Goal: Task Accomplishment & Management: Complete application form

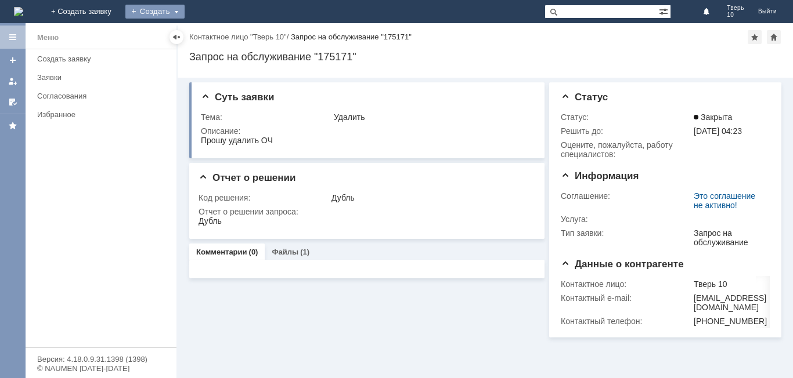
click at [185, 5] on div "Создать" at bounding box center [154, 12] width 59 height 14
click at [216, 34] on link "Заявка" at bounding box center [172, 35] width 88 height 14
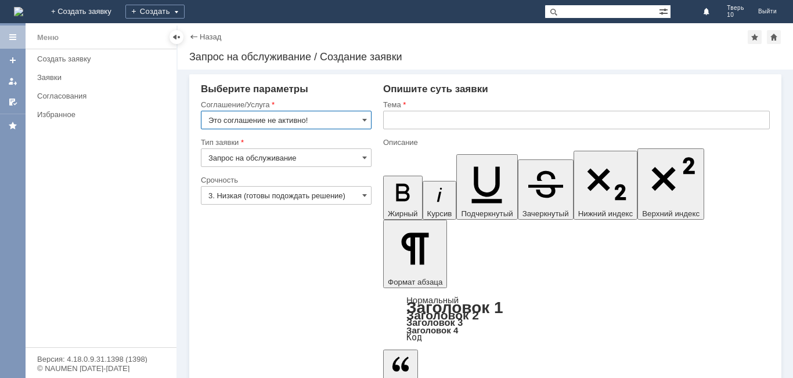
click at [358, 157] on input "Запрос на обслуживание" at bounding box center [286, 158] width 171 height 19
click at [363, 114] on input "Это соглашение не активно!" at bounding box center [286, 120] width 171 height 19
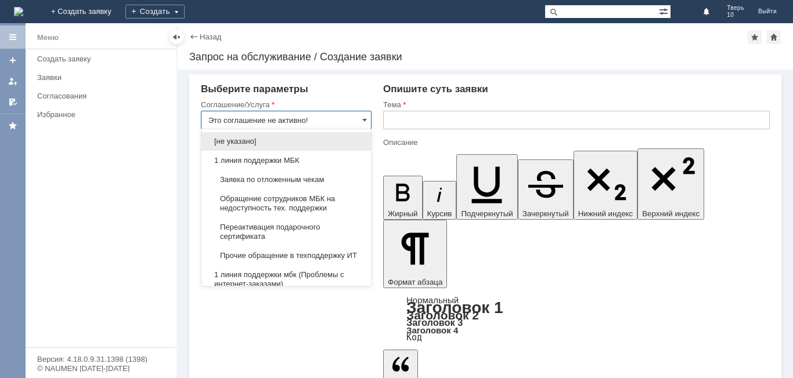
type input "Запрос на обслуживание"
click at [345, 87] on div "Выберите параметры" at bounding box center [286, 90] width 171 height 12
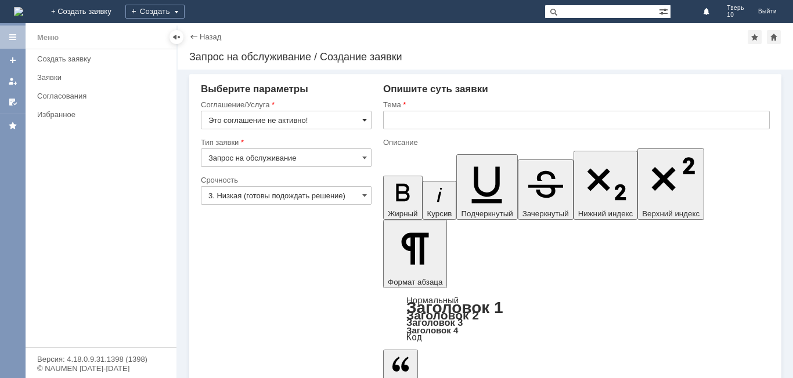
click at [366, 117] on span at bounding box center [364, 120] width 5 height 9
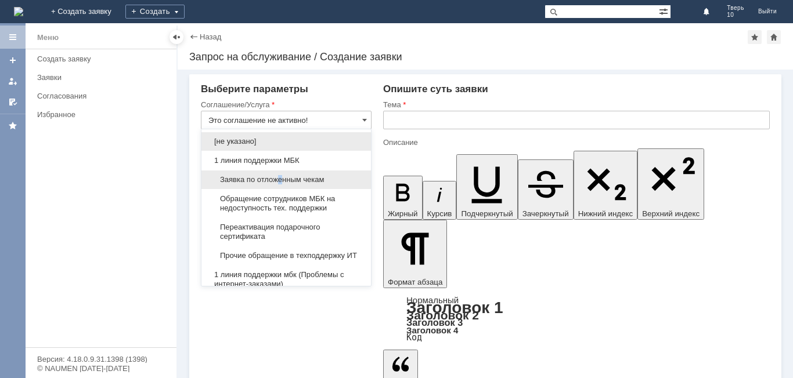
click at [282, 181] on span "Заявка по отложенным чекам" at bounding box center [286, 179] width 156 height 9
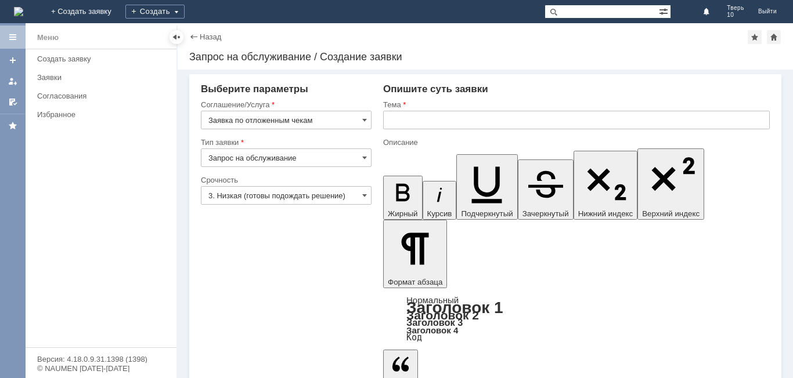
type input "Заявка по отложенным чекам"
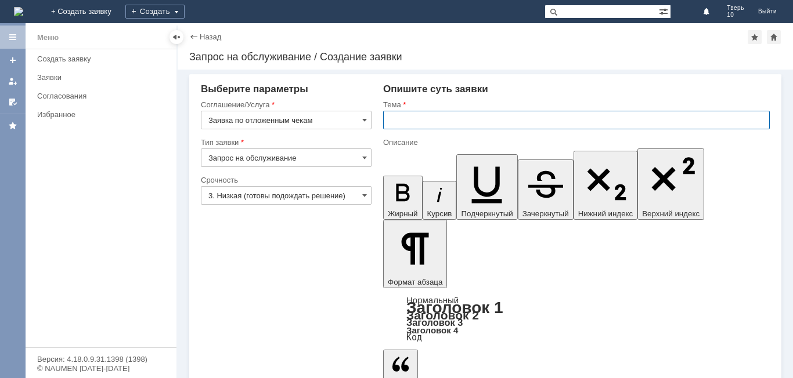
click at [431, 117] on input "text" at bounding box center [576, 120] width 387 height 19
type input "оч"
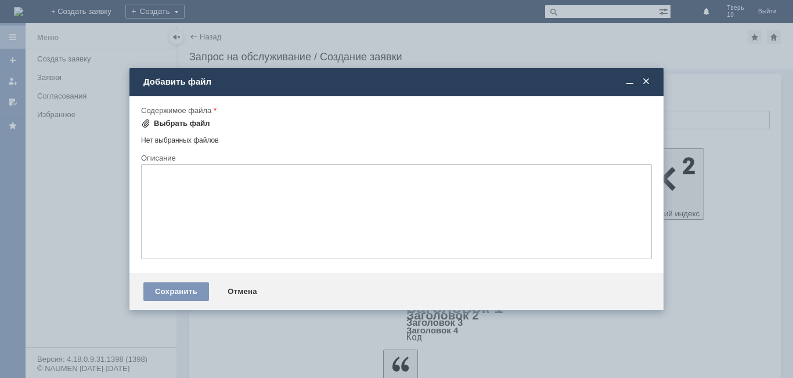
click at [190, 122] on div "Выбрать файл" at bounding box center [182, 123] width 56 height 9
click at [193, 122] on div "Выбрать файл" at bounding box center [182, 123] width 56 height 9
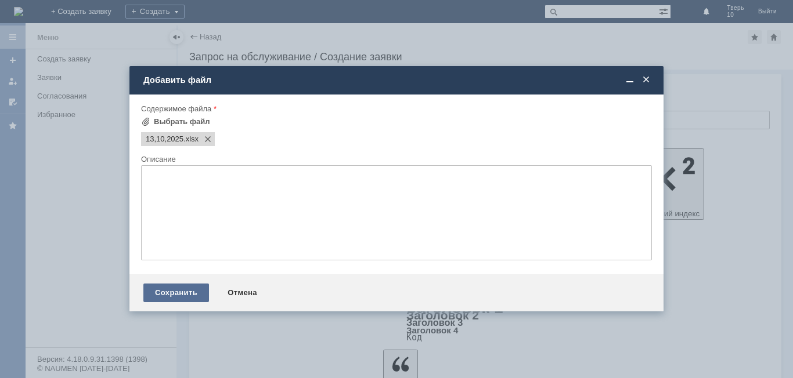
click at [165, 291] on div "Сохранить" at bounding box center [176, 293] width 66 height 19
